Goal: Go to known website: Go to known website

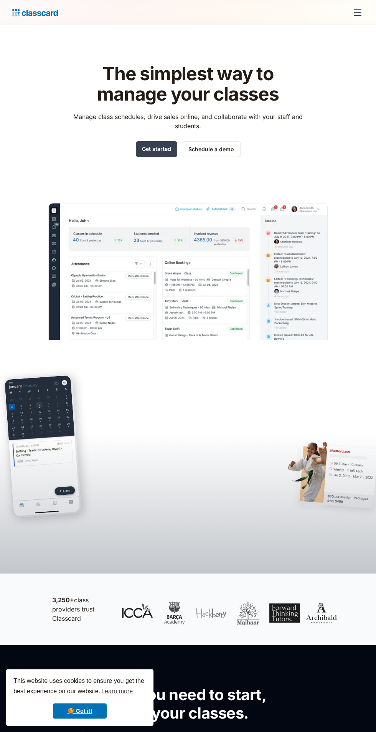
scroll to position [13, 0]
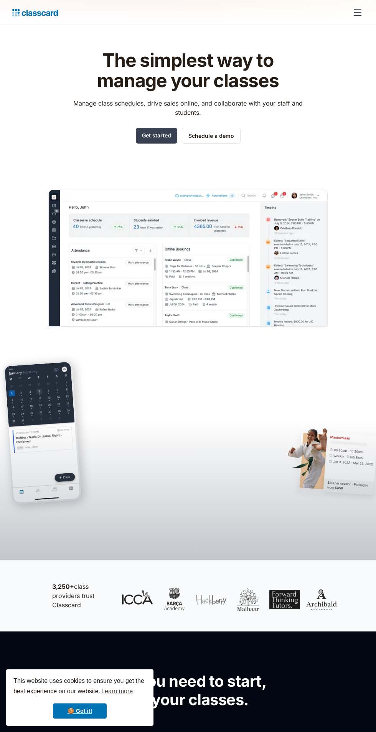
click at [357, 15] on div "menu" at bounding box center [358, 15] width 8 height 1
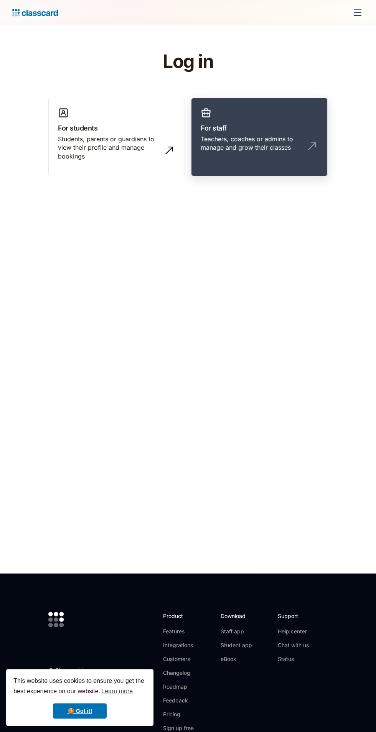
click at [266, 128] on h3 "For staff" at bounding box center [259, 128] width 117 height 10
